Goal: Complete application form

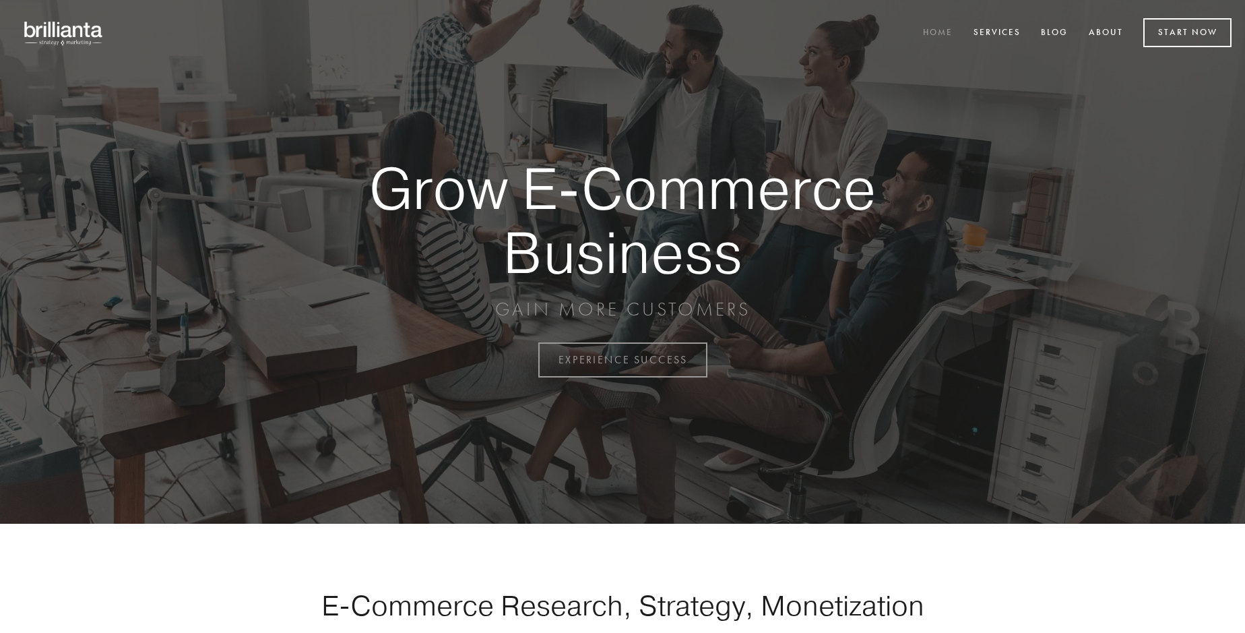
scroll to position [3532, 0]
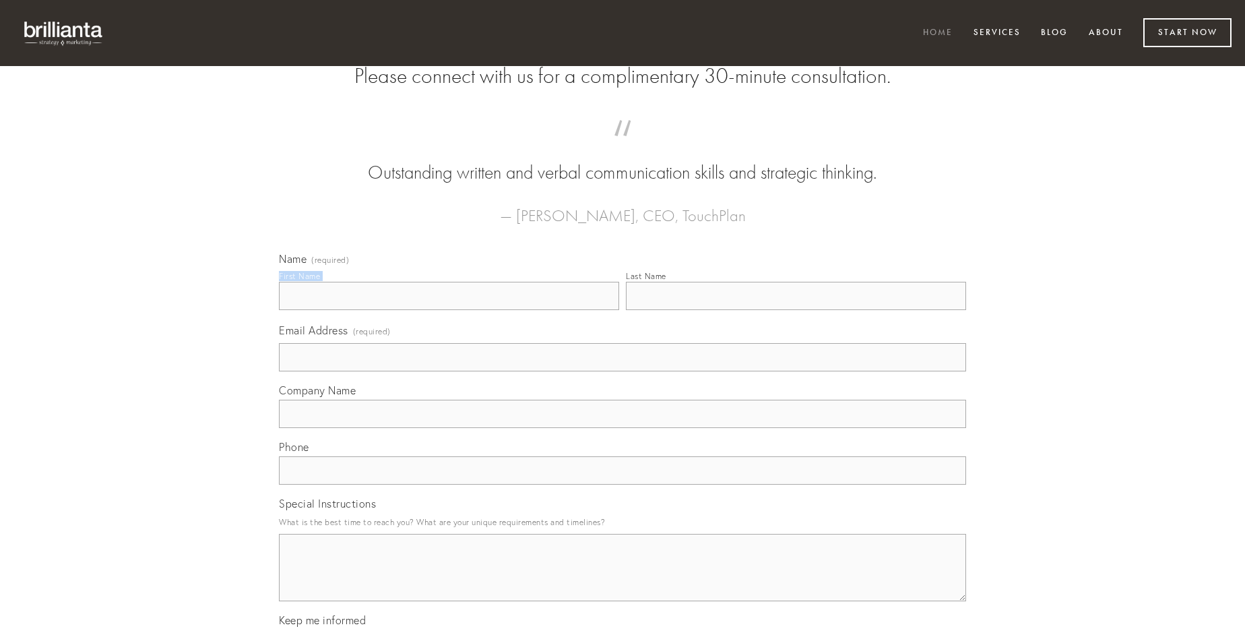
type input "[PERSON_NAME]"
click at [796, 310] on input "Last Name" at bounding box center [796, 296] width 340 height 28
type input "[PERSON_NAME]"
click at [623, 371] on input "Email Address (required)" at bounding box center [622, 357] width 687 height 28
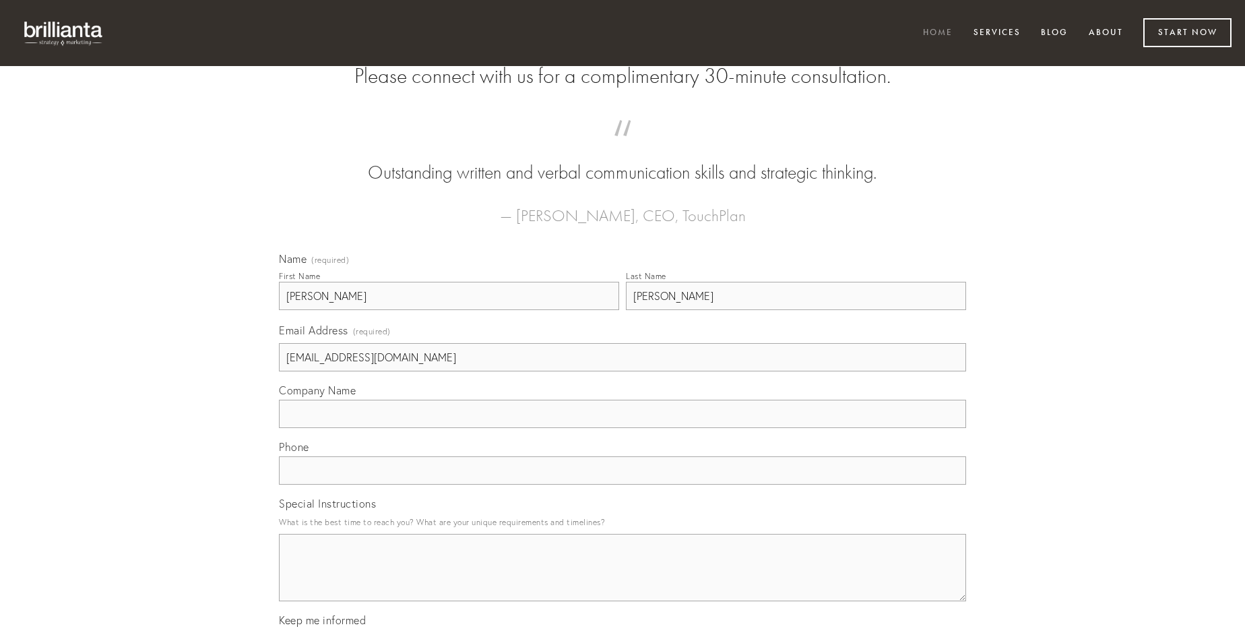
type input "[EMAIL_ADDRESS][DOMAIN_NAME]"
click at [623, 428] on input "Company Name" at bounding box center [622, 414] width 687 height 28
type input "acervus"
click at [623, 484] on input "text" at bounding box center [622, 470] width 687 height 28
click at [623, 579] on textarea "Special Instructions" at bounding box center [622, 567] width 687 height 67
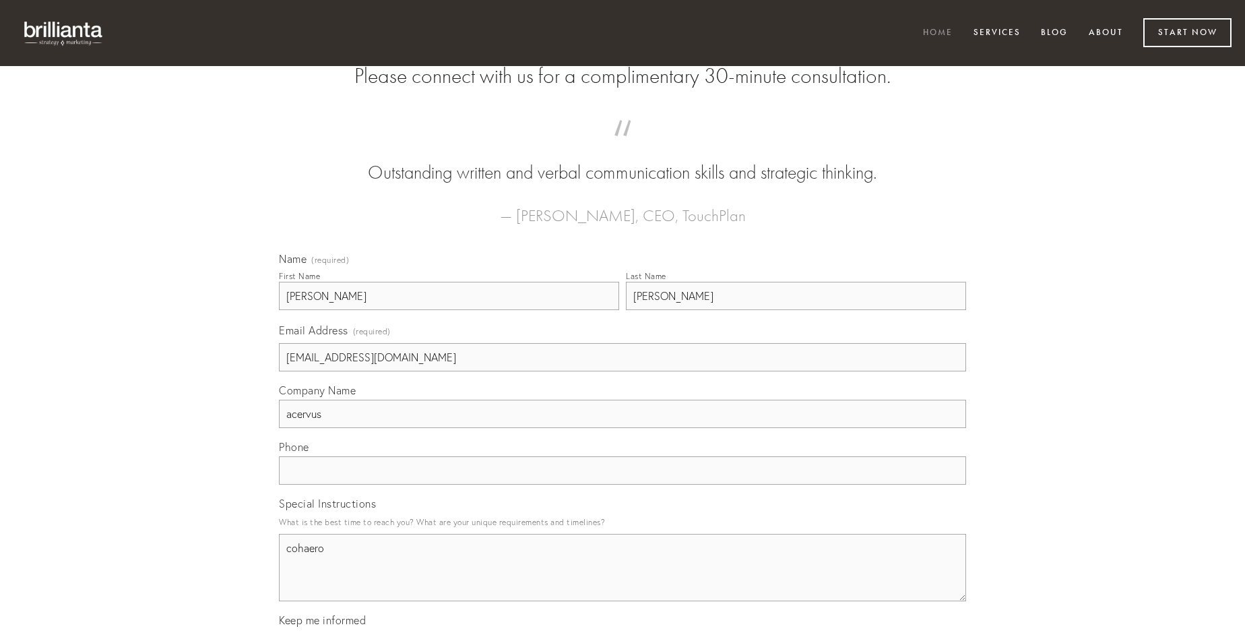
type textarea "cohaero"
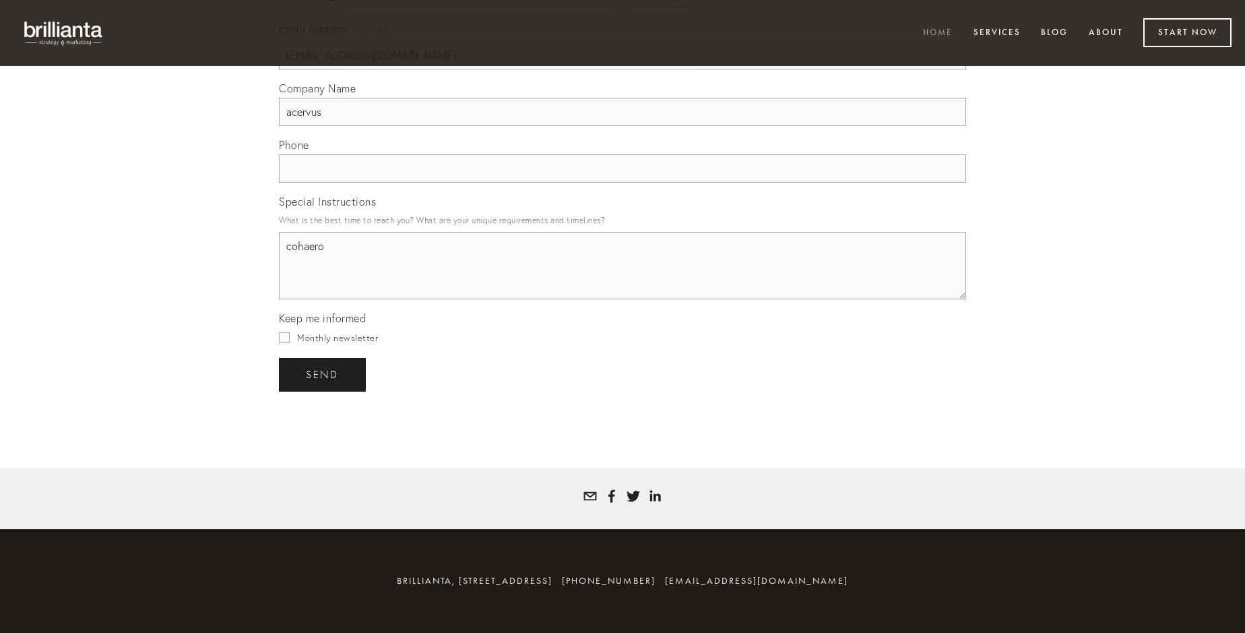
click at [323, 374] on span "send" at bounding box center [322, 375] width 33 height 12
